Goal: Task Accomplishment & Management: Use online tool/utility

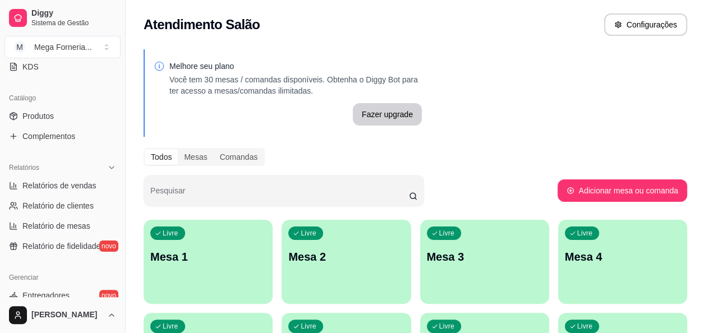
scroll to position [266, 0]
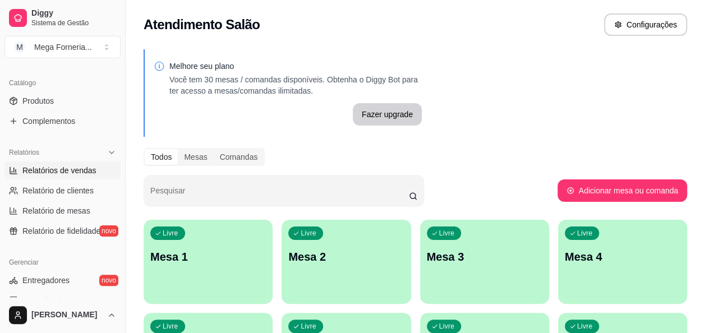
click at [79, 173] on span "Relatórios de vendas" at bounding box center [59, 170] width 74 height 11
select select "ALL"
select select "0"
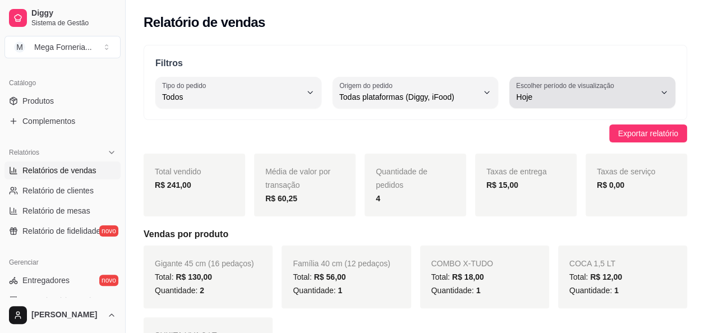
click at [633, 98] on span "Hoje" at bounding box center [585, 96] width 139 height 11
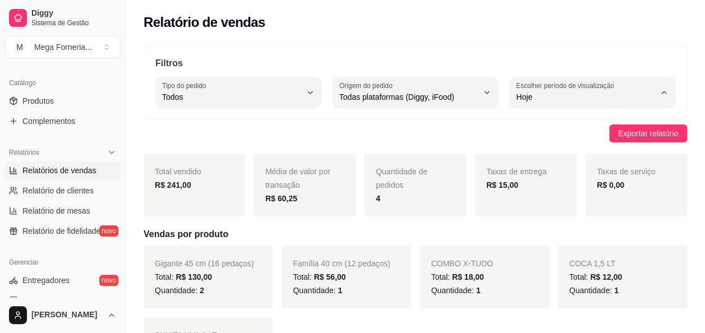
click at [550, 236] on span "Customizado" at bounding box center [586, 233] width 131 height 11
type input "-1"
select select "-1"
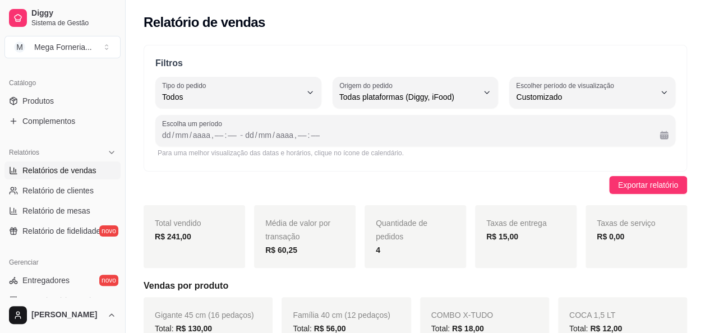
scroll to position [10, 0]
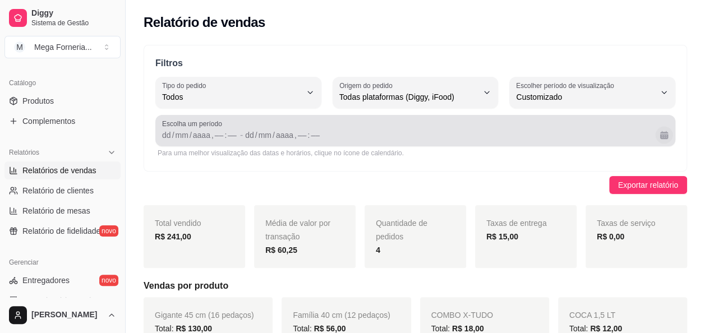
click at [663, 132] on button "Calendário" at bounding box center [663, 134] width 17 height 17
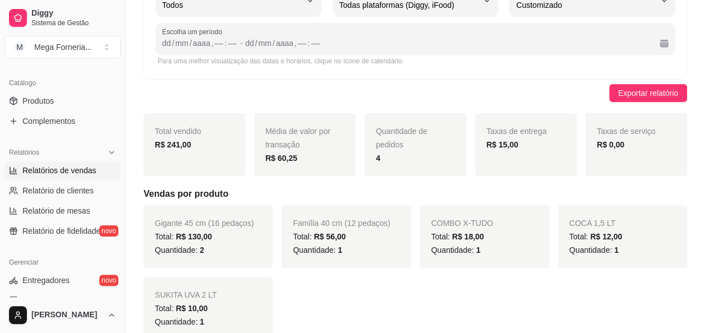
scroll to position [94, 0]
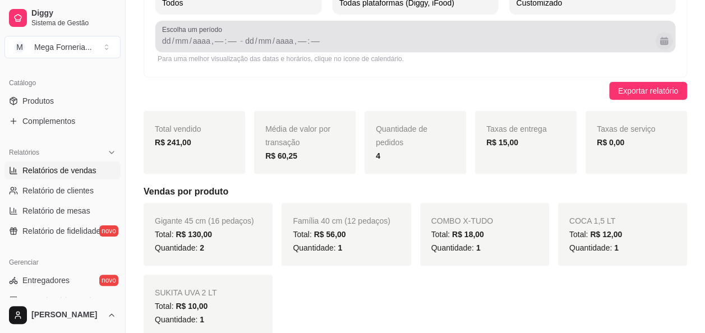
click at [664, 41] on button "Calendário" at bounding box center [663, 40] width 17 height 17
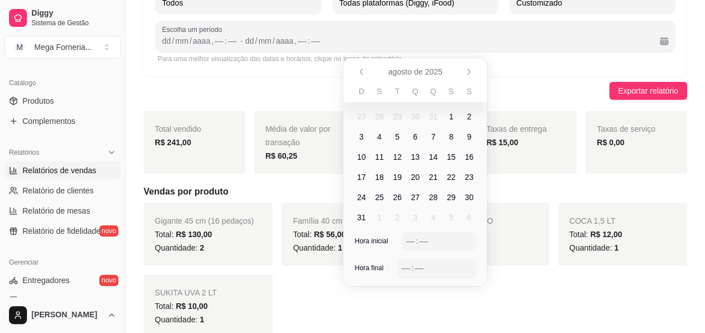
click at [469, 158] on span "16" at bounding box center [469, 156] width 9 height 11
click at [364, 177] on span "17" at bounding box center [361, 177] width 9 height 11
click at [410, 242] on div "––" at bounding box center [410, 241] width 11 height 11
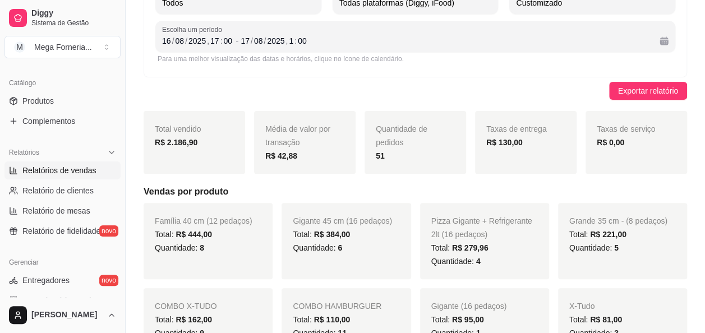
click at [572, 83] on div "Exportar relatório" at bounding box center [416, 91] width 544 height 18
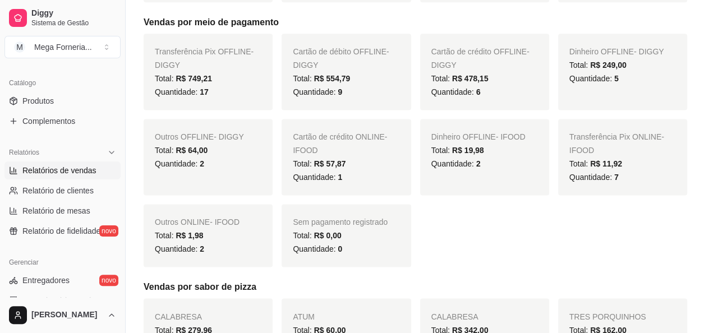
scroll to position [0, 0]
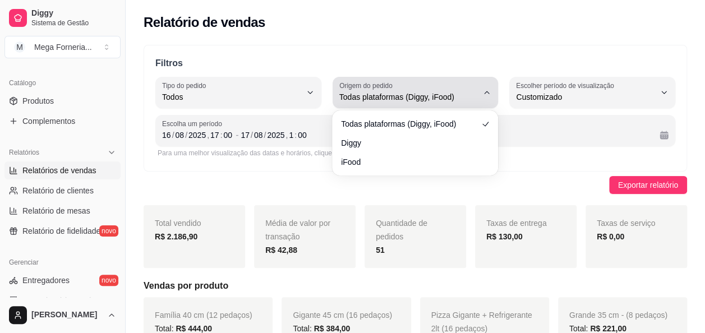
click at [485, 90] on icon "button" at bounding box center [486, 92] width 9 height 9
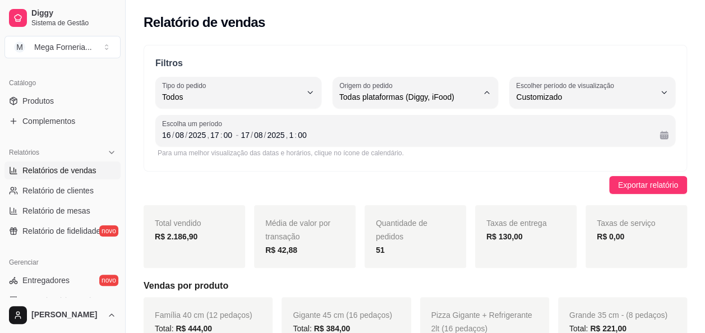
click at [378, 163] on span "iFood" at bounding box center [409, 160] width 131 height 11
type input "IFOOD"
select select "IFOOD"
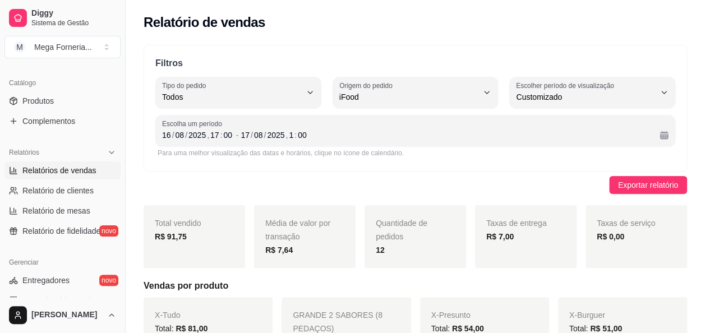
scroll to position [81, 0]
